Goal: Task Accomplishment & Management: Complete application form

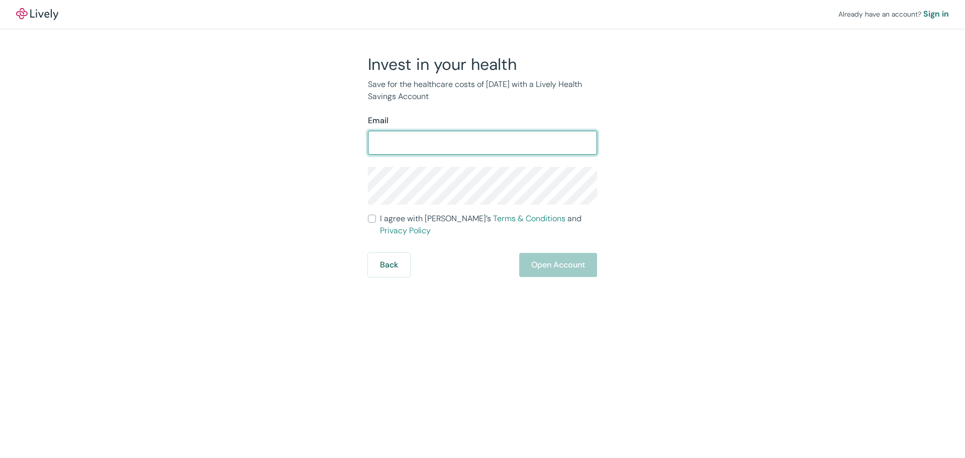
click at [452, 144] on input "Email" at bounding box center [482, 143] width 229 height 20
type input "plamana@indianriver.gov"
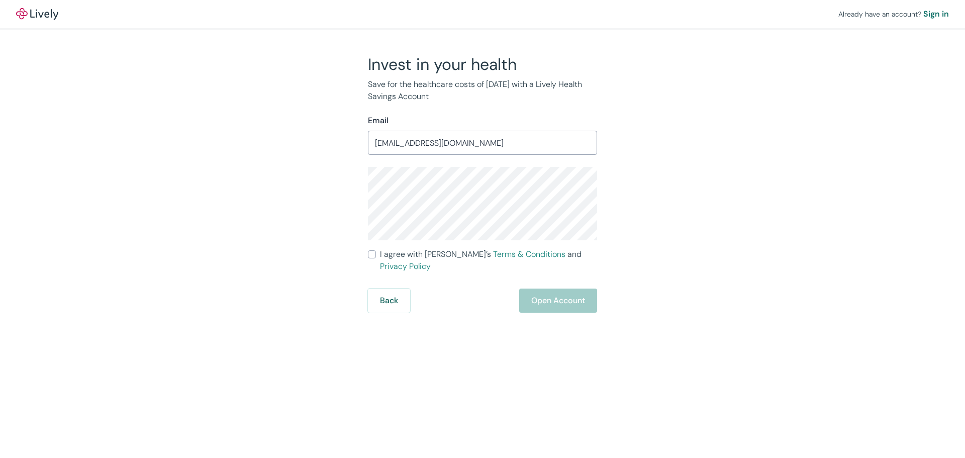
click at [373, 254] on input "I agree with Lively’s Terms & Conditions and Privacy Policy" at bounding box center [372, 254] width 8 height 8
checkbox input "true"
click at [569, 288] on button "Open Account" at bounding box center [558, 300] width 78 height 24
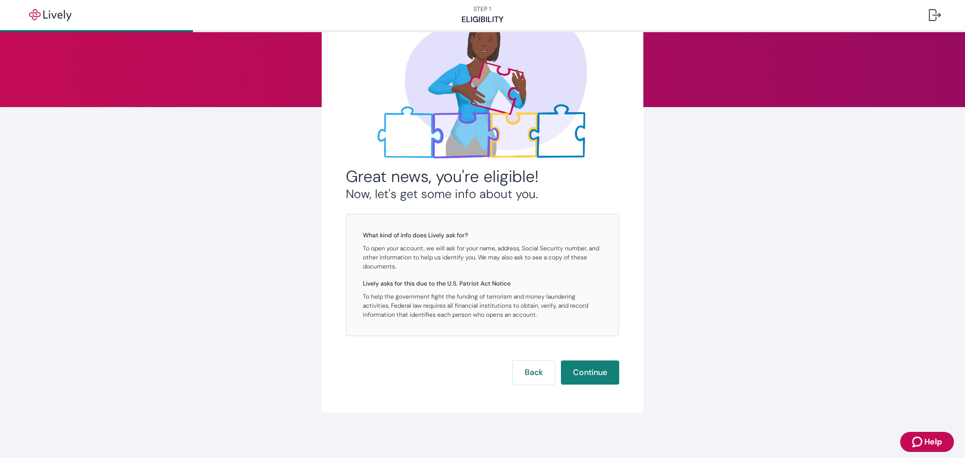
scroll to position [79, 0]
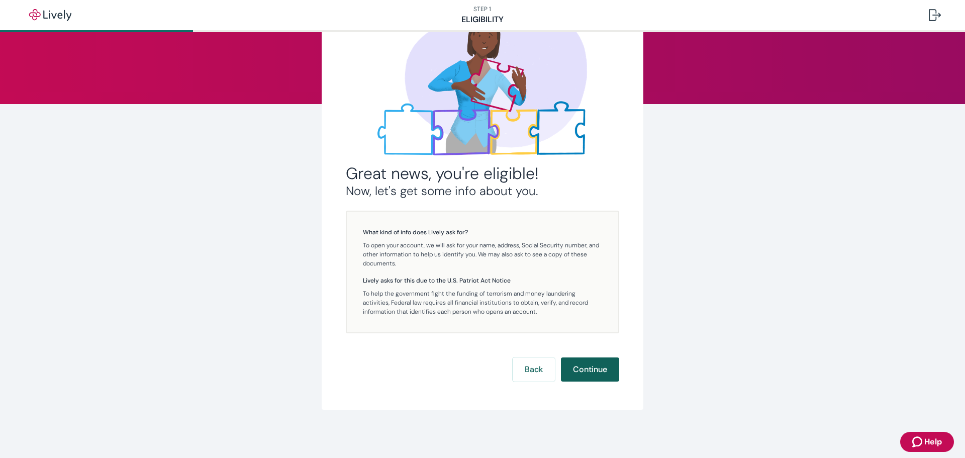
click at [591, 369] on button "Continue" at bounding box center [590, 369] width 58 height 24
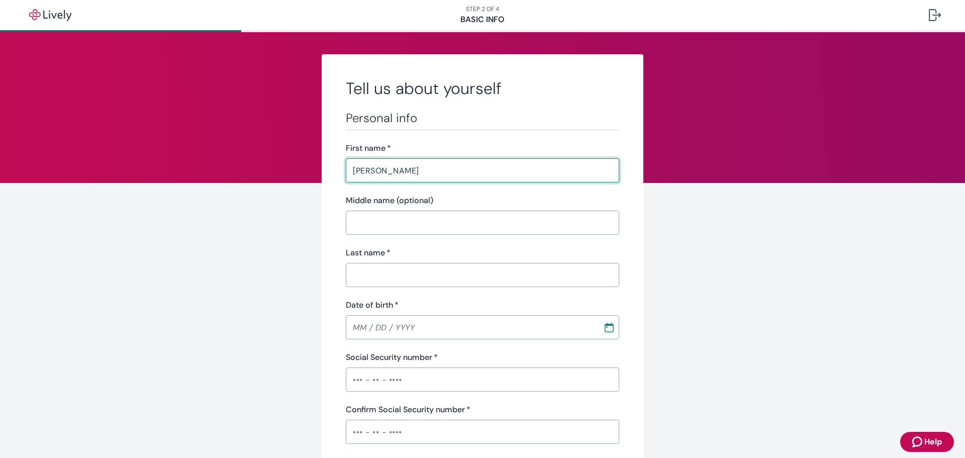
type input "[PERSON_NAME]"
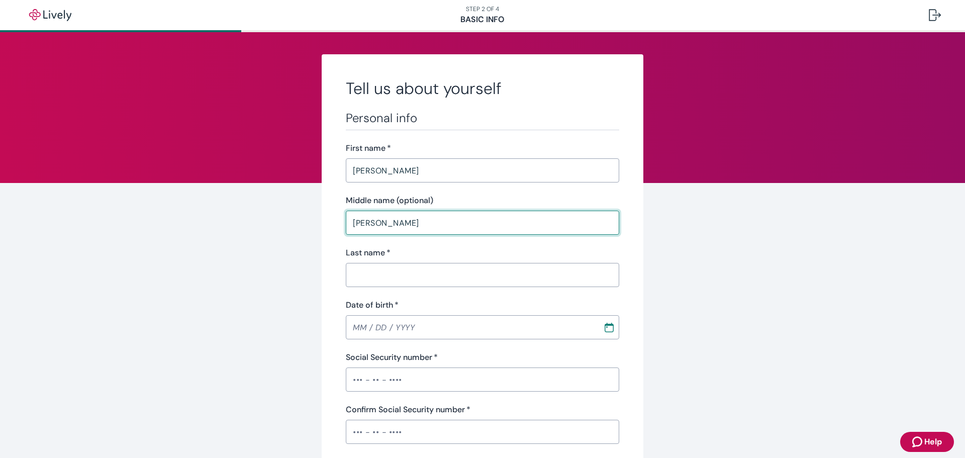
type input "[PERSON_NAME]"
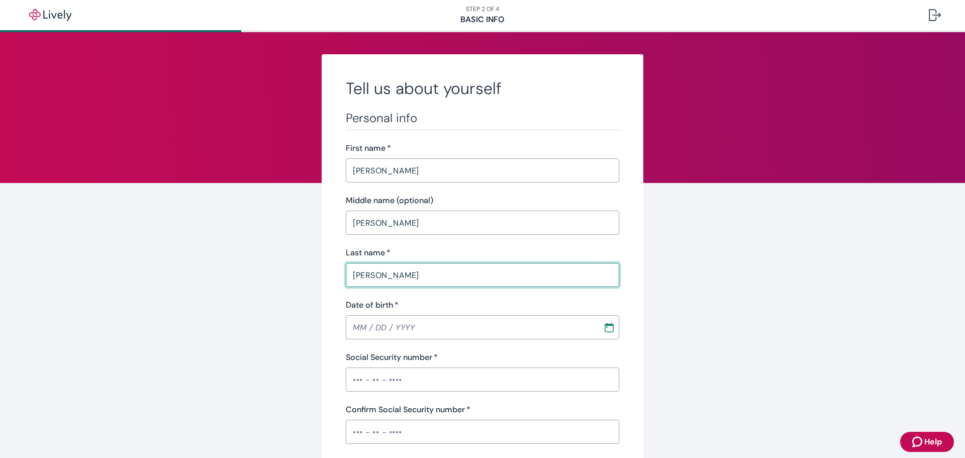
type input "LaMana"
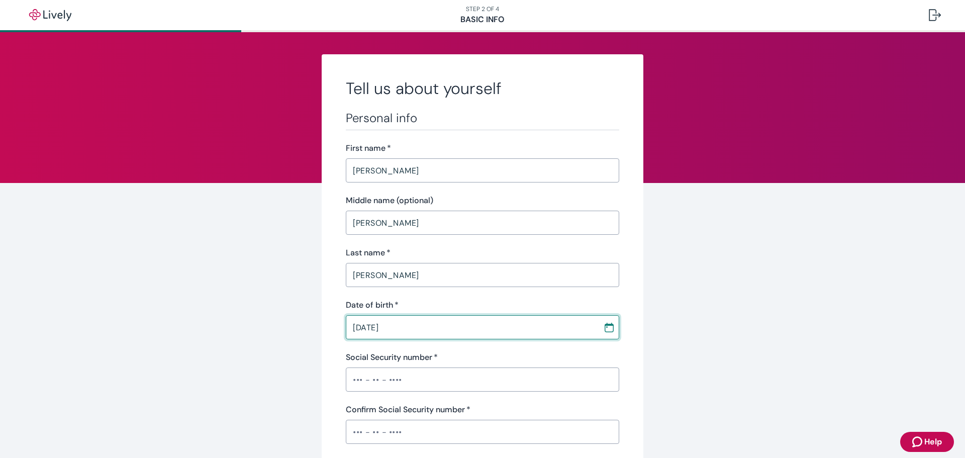
type input "12 / 27 / 1979"
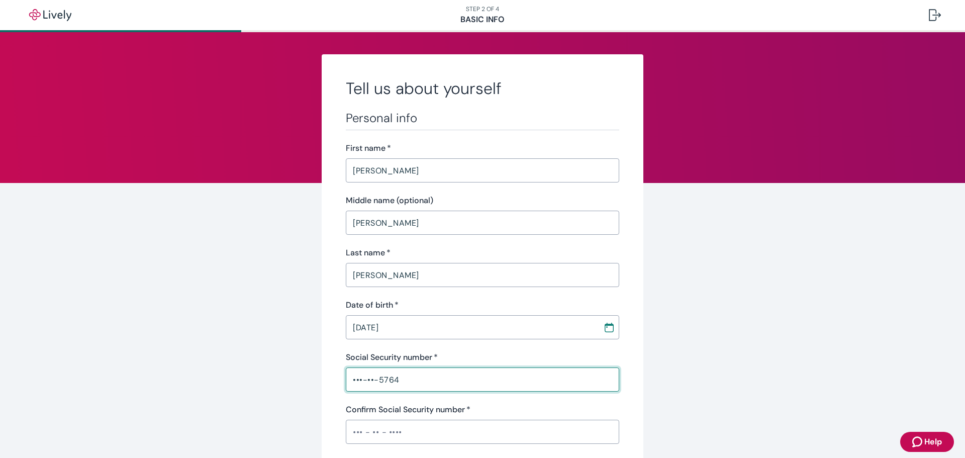
type input "•••-••-5764"
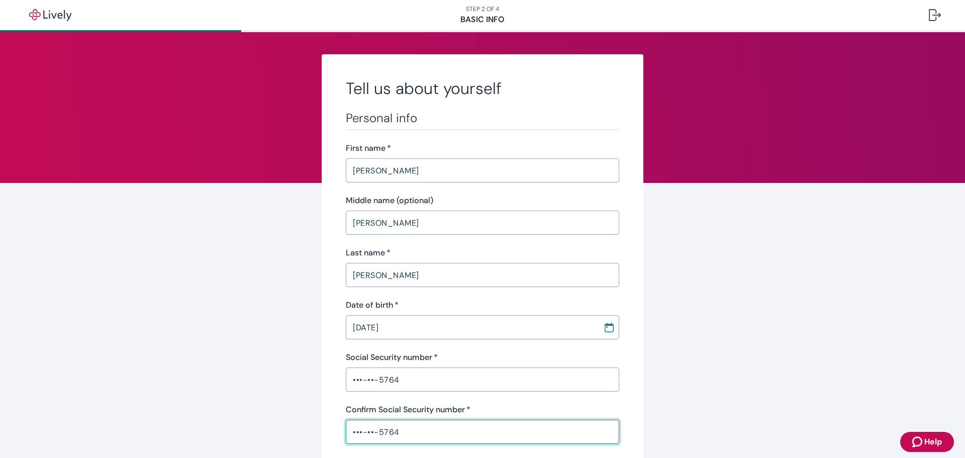
type input "•••-••-5764"
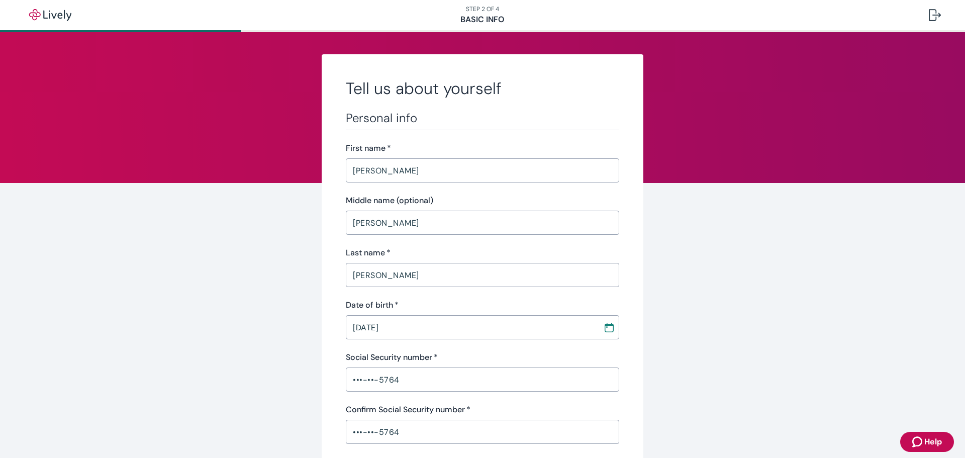
scroll to position [239, 0]
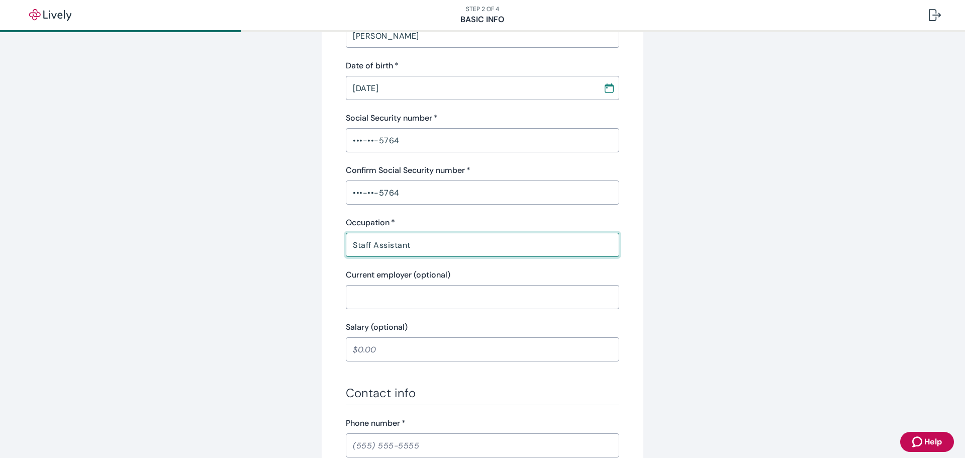
type input "Staff Assistant"
click at [470, 296] on input "Current employer (optional)" at bounding box center [482, 297] width 273 height 20
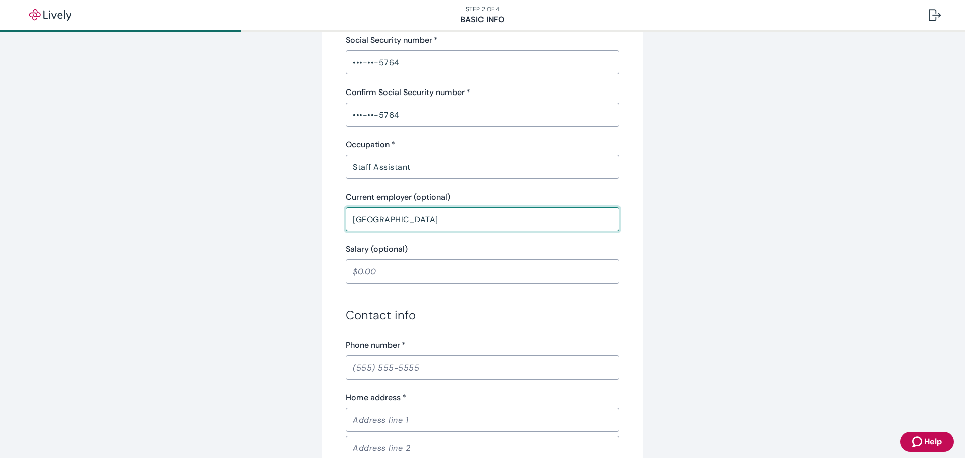
scroll to position [390, 0]
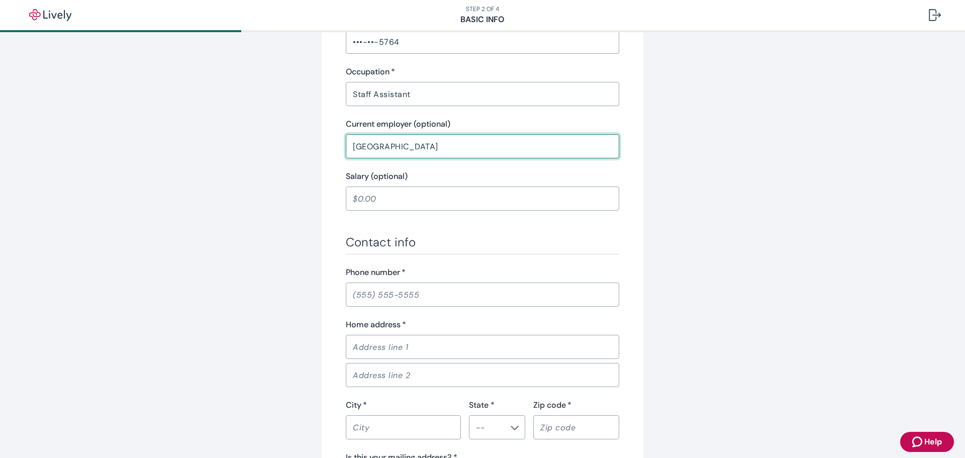
type input "Indian River County"
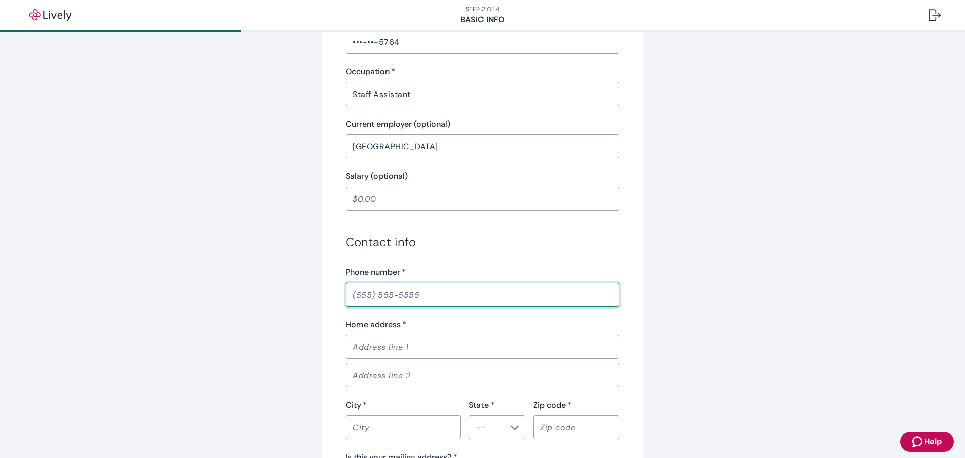
drag, startPoint x: 357, startPoint y: 293, endPoint x: 388, endPoint y: 305, distance: 33.9
click at [357, 293] on input "Phone number   *" at bounding box center [482, 294] width 273 height 20
type input "(803) 546-6678"
click at [541, 334] on div "Home address   * ​" at bounding box center [482, 339] width 273 height 40
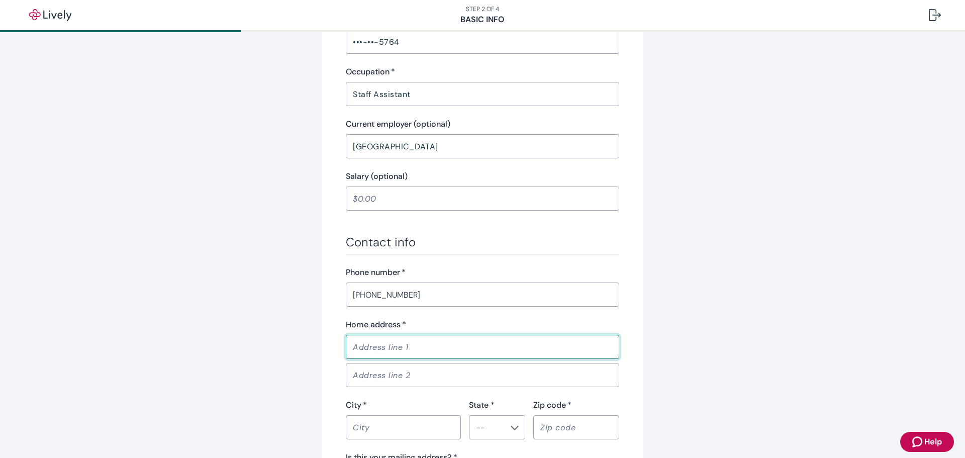
click at [502, 342] on input "Home address   *" at bounding box center [482, 347] width 273 height 20
type input "1341 Surfside Ln"
type input "Sebastian"
type input "FL"
type input "32958"
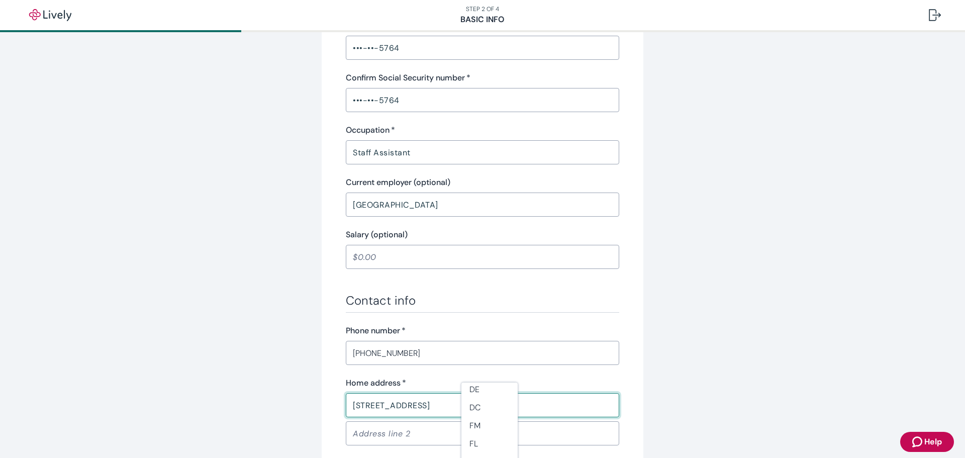
scroll to position [239, 0]
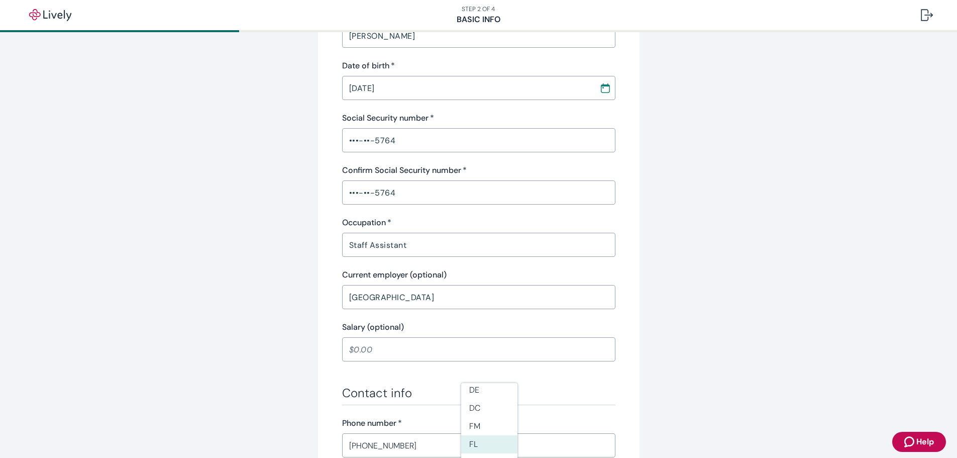
click at [469, 443] on li "FL" at bounding box center [489, 444] width 56 height 18
type input "FL"
click at [636, 358] on div "Tell us about yourself Personal info First name   * Parris ​ Middle name (optio…" at bounding box center [483, 284] width 322 height 938
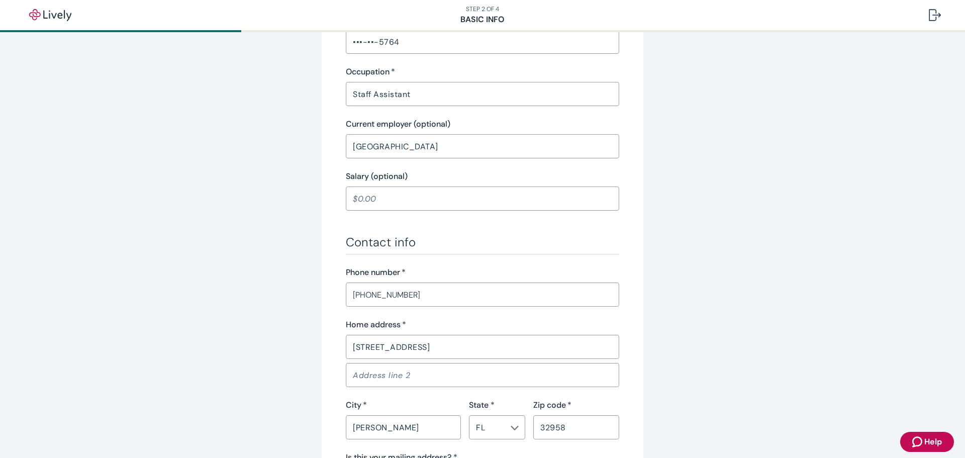
scroll to position [582, 0]
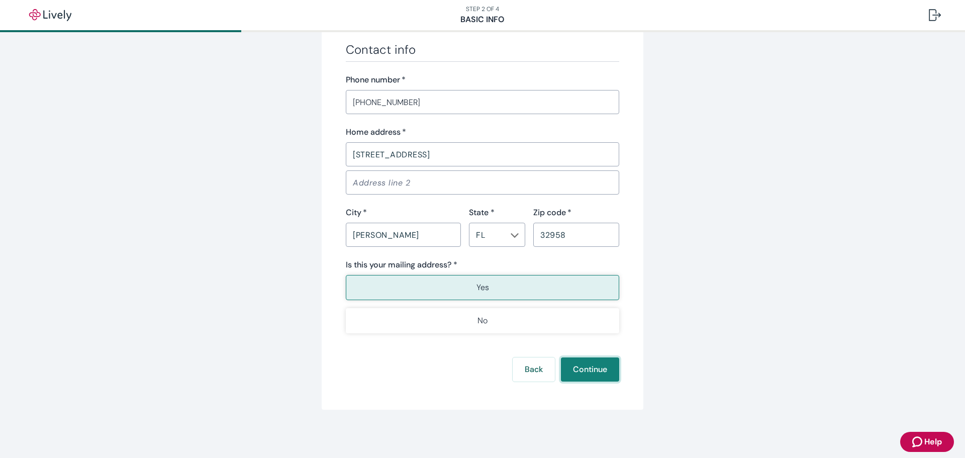
click at [580, 368] on button "Continue" at bounding box center [590, 369] width 58 height 24
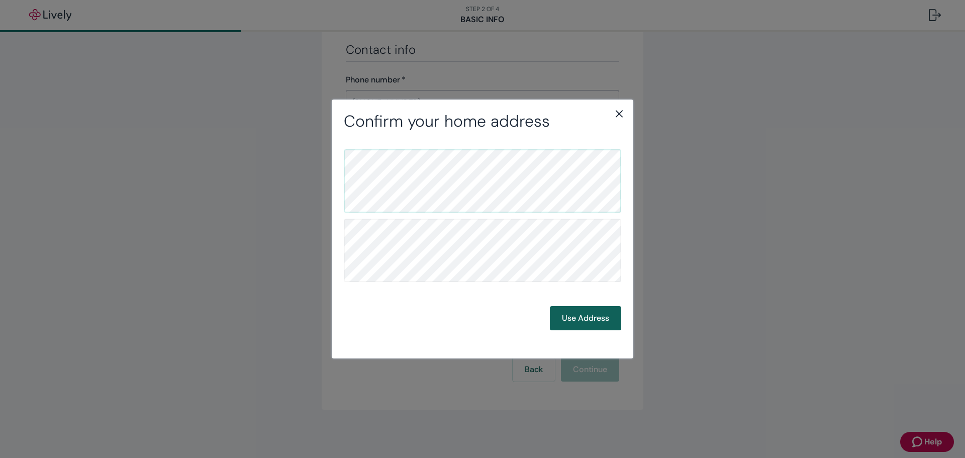
click at [583, 316] on button "Use Address" at bounding box center [585, 318] width 71 height 24
click at [583, 320] on button "Use Address" at bounding box center [585, 318] width 71 height 24
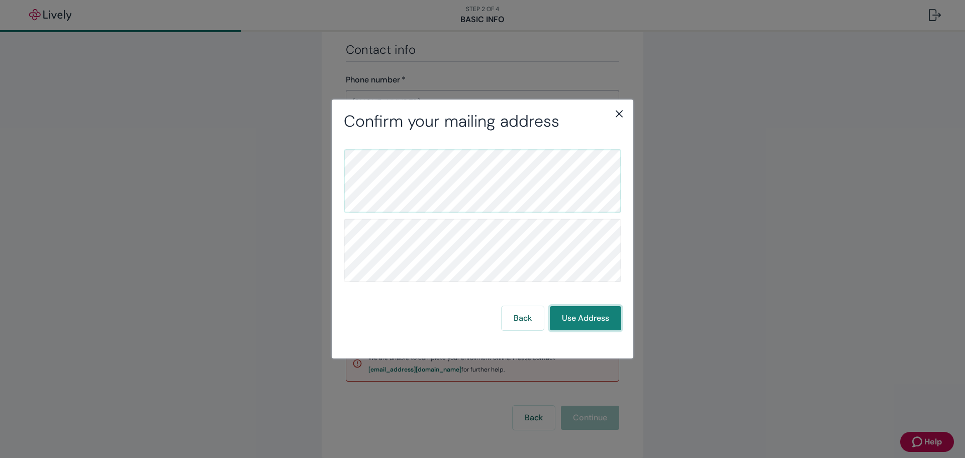
click at [582, 316] on button "Use Address" at bounding box center [585, 318] width 71 height 24
click at [597, 315] on button "Use Address" at bounding box center [585, 318] width 71 height 24
click at [579, 320] on button "Use Address" at bounding box center [585, 318] width 71 height 24
click at [621, 115] on icon "close" at bounding box center [619, 114] width 12 height 12
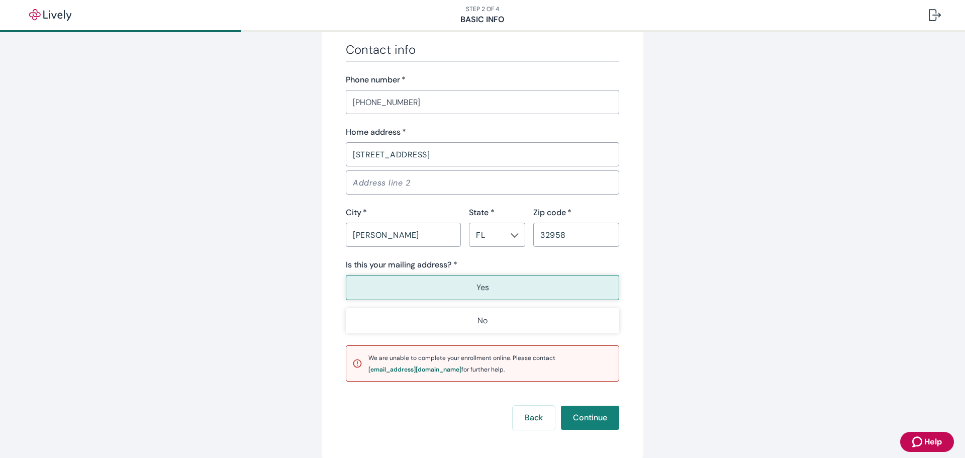
scroll to position [631, 0]
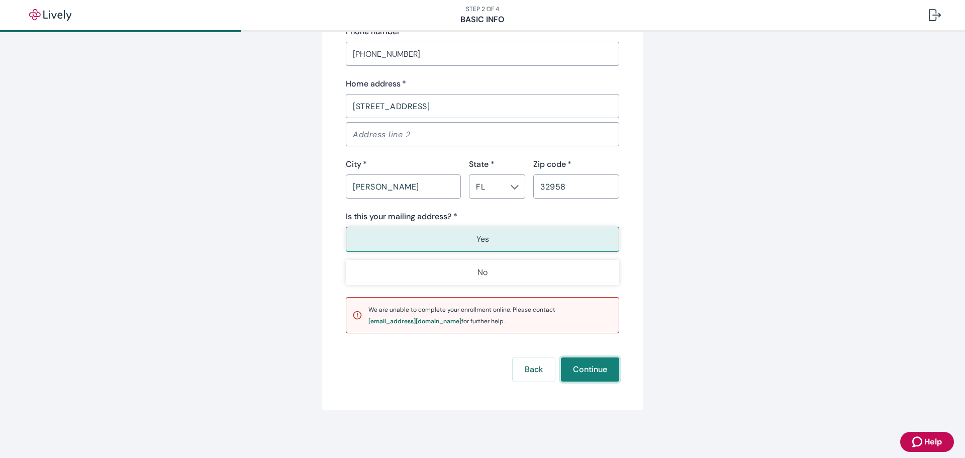
click at [581, 364] on button "Continue" at bounding box center [590, 369] width 58 height 24
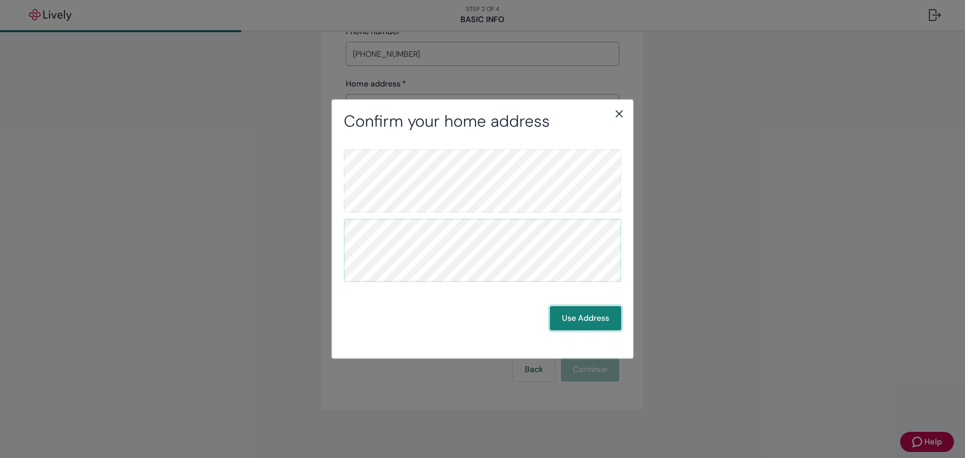
click at [587, 316] on button "Use Address" at bounding box center [585, 318] width 71 height 24
click at [588, 316] on button "Use Address" at bounding box center [585, 318] width 71 height 24
click at [578, 313] on button "Use Address" at bounding box center [585, 318] width 71 height 24
click at [579, 314] on button "Use Address" at bounding box center [585, 318] width 71 height 24
click at [598, 314] on button "Use Address" at bounding box center [585, 318] width 71 height 24
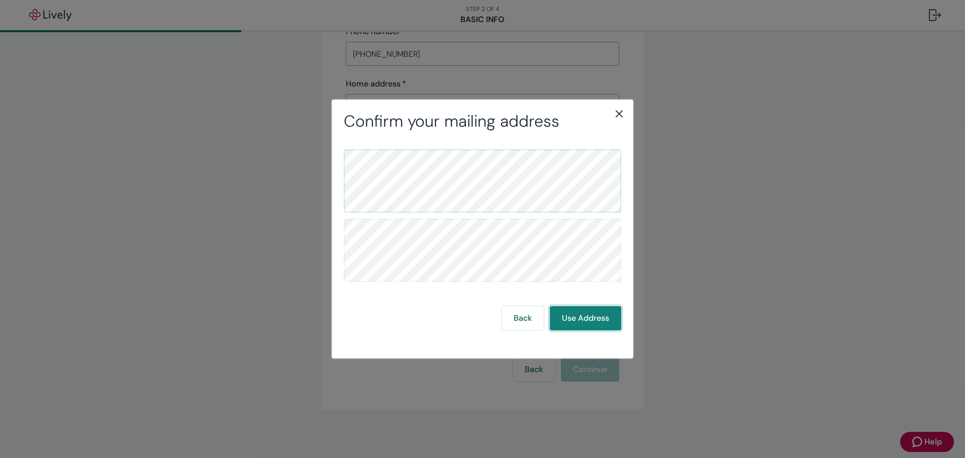
click at [598, 315] on button "Use Address" at bounding box center [585, 318] width 71 height 24
click at [598, 314] on button "Use Address" at bounding box center [585, 318] width 71 height 24
click at [598, 313] on button "Use Address" at bounding box center [585, 318] width 71 height 24
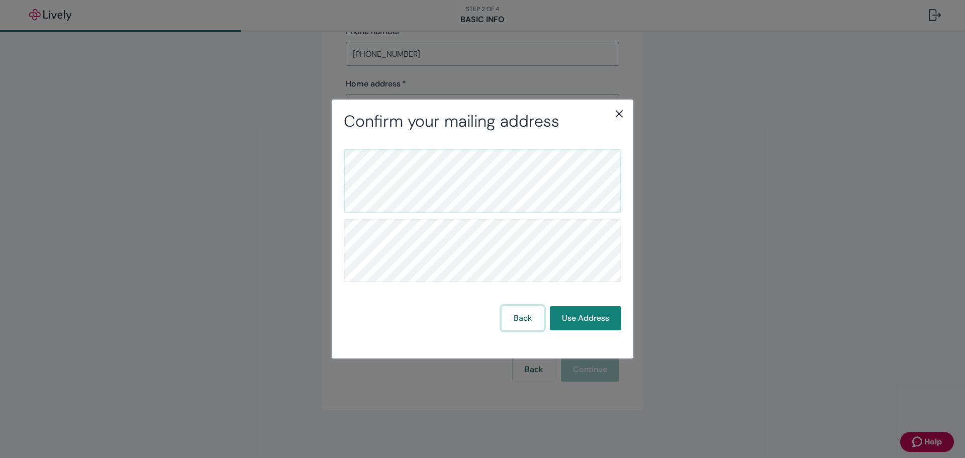
click at [531, 318] on button "Back" at bounding box center [522, 318] width 42 height 24
click at [619, 109] on icon "close" at bounding box center [619, 114] width 12 height 12
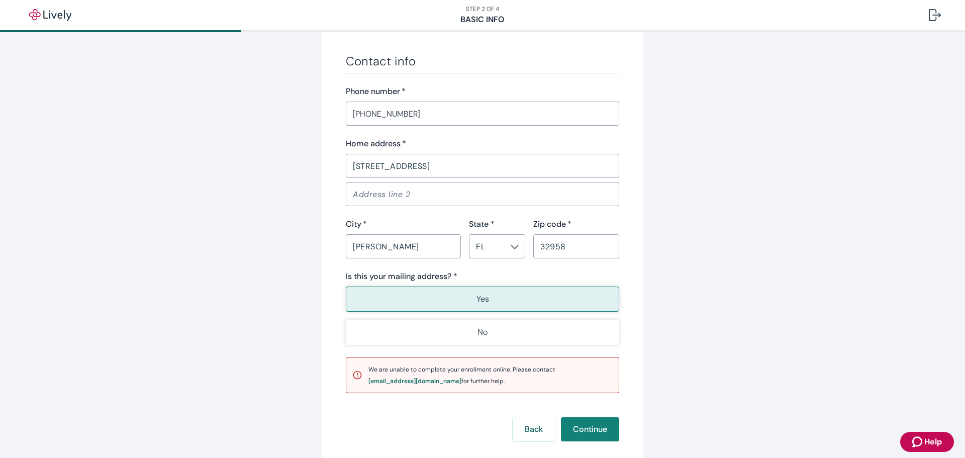
scroll to position [480, 0]
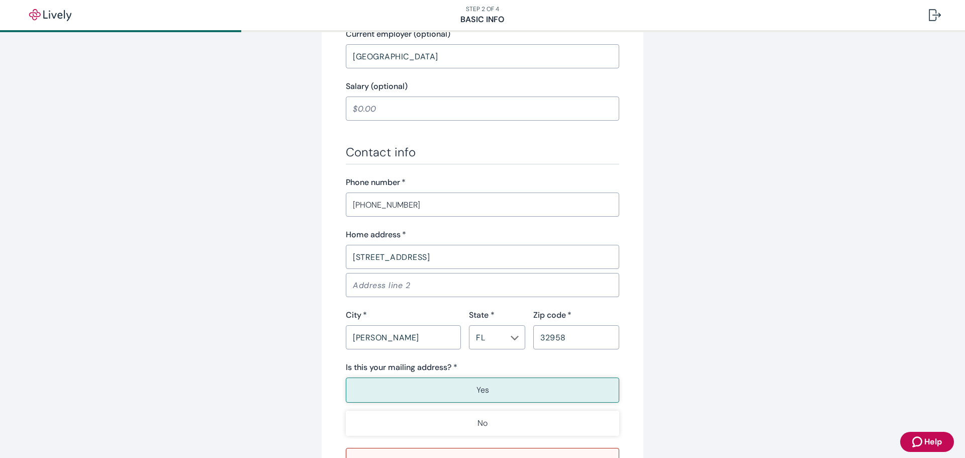
click at [586, 342] on input "32958" at bounding box center [576, 337] width 86 height 20
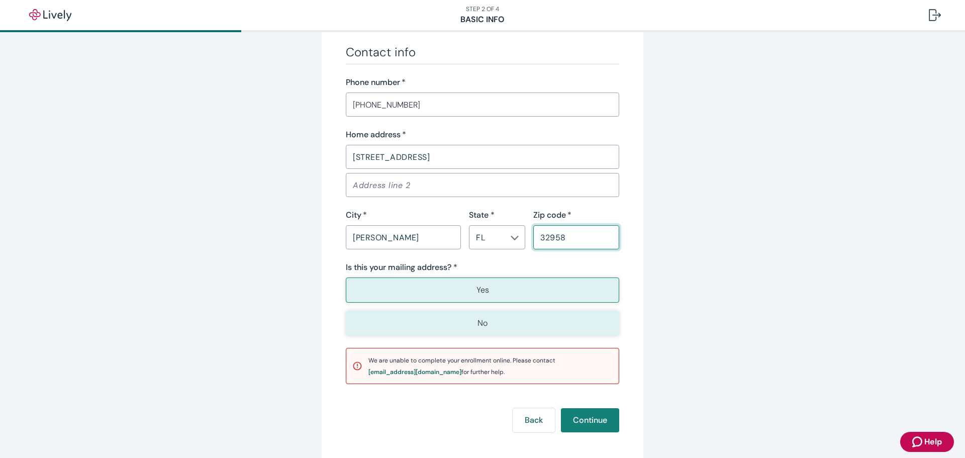
scroll to position [580, 0]
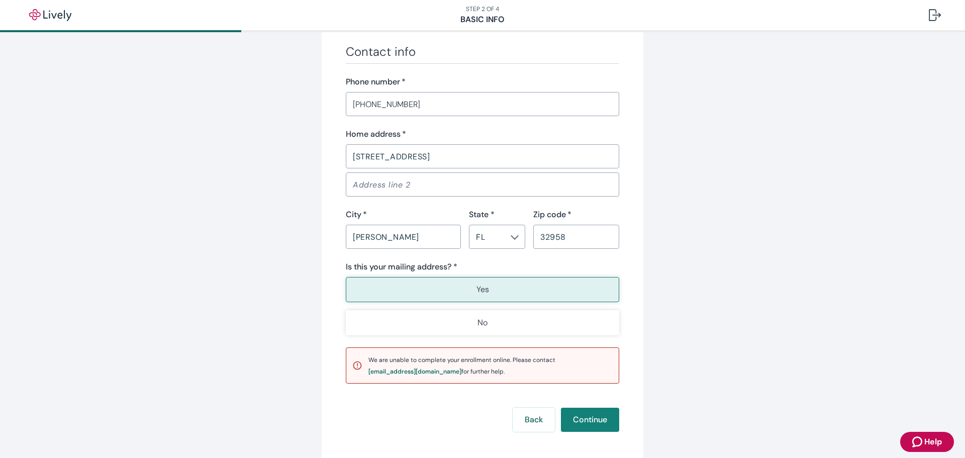
click at [507, 287] on button "Yes" at bounding box center [482, 289] width 273 height 25
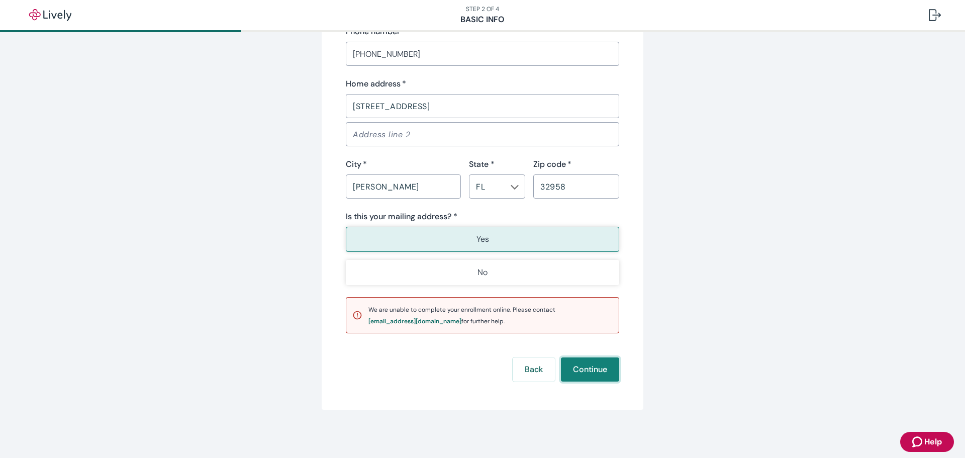
click at [600, 369] on button "Continue" at bounding box center [590, 369] width 58 height 24
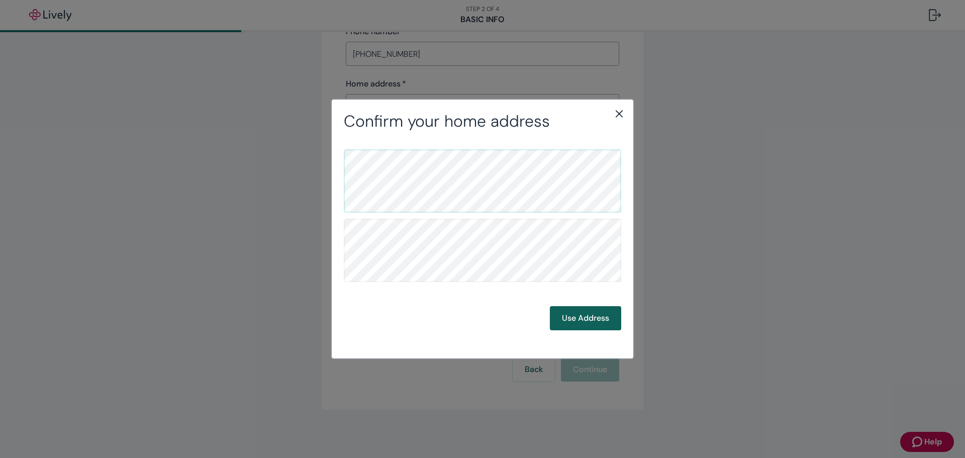
click at [601, 321] on button "Use Address" at bounding box center [585, 318] width 71 height 24
click at [577, 319] on button "Use Address" at bounding box center [585, 318] width 71 height 24
click at [578, 317] on button "Use Address" at bounding box center [585, 318] width 71 height 24
click at [619, 108] on icon "close" at bounding box center [619, 114] width 12 height 12
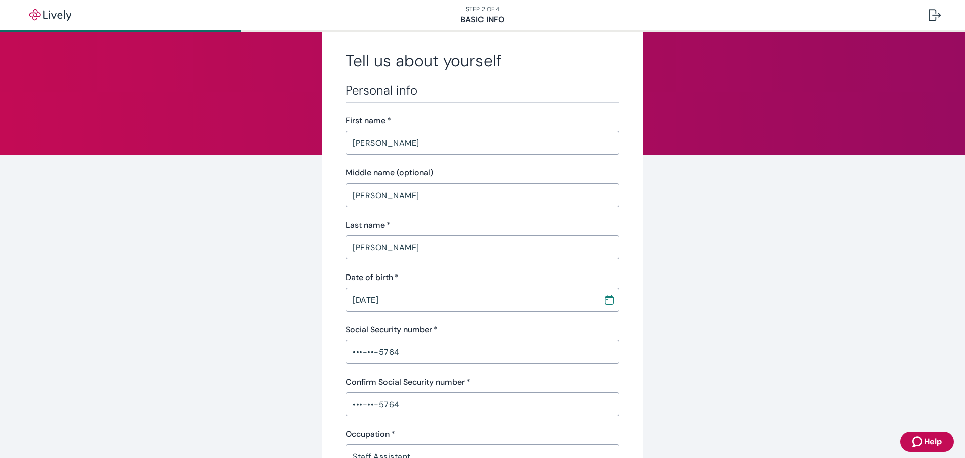
scroll to position [0, 0]
